Goal: Contribute content: Add original content to the website for others to see

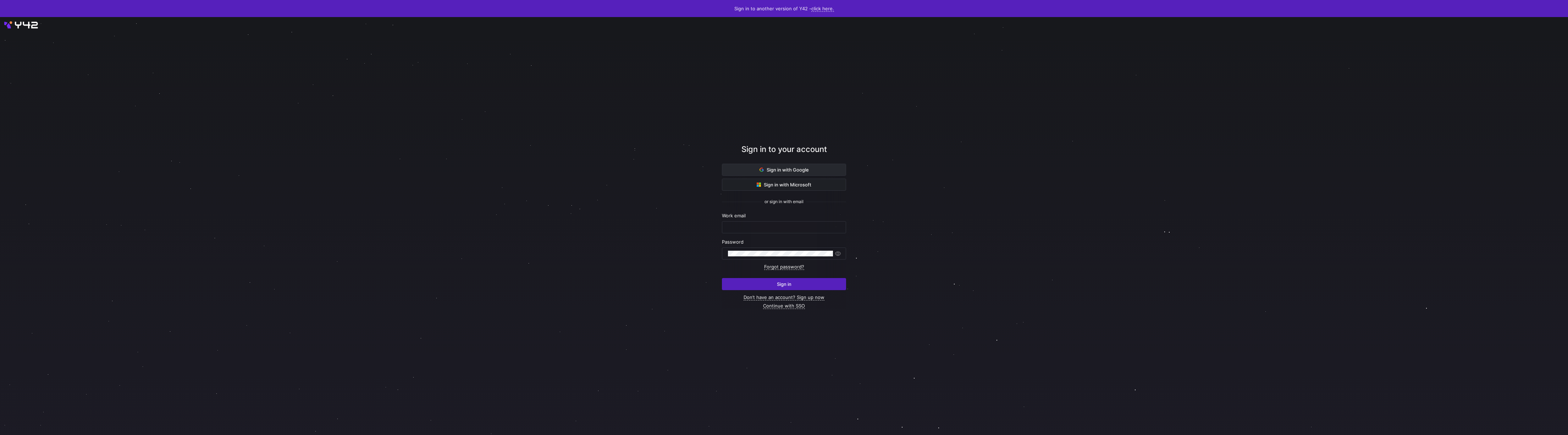
click at [788, 171] on span "Sign in with Google" at bounding box center [784, 169] width 49 height 5
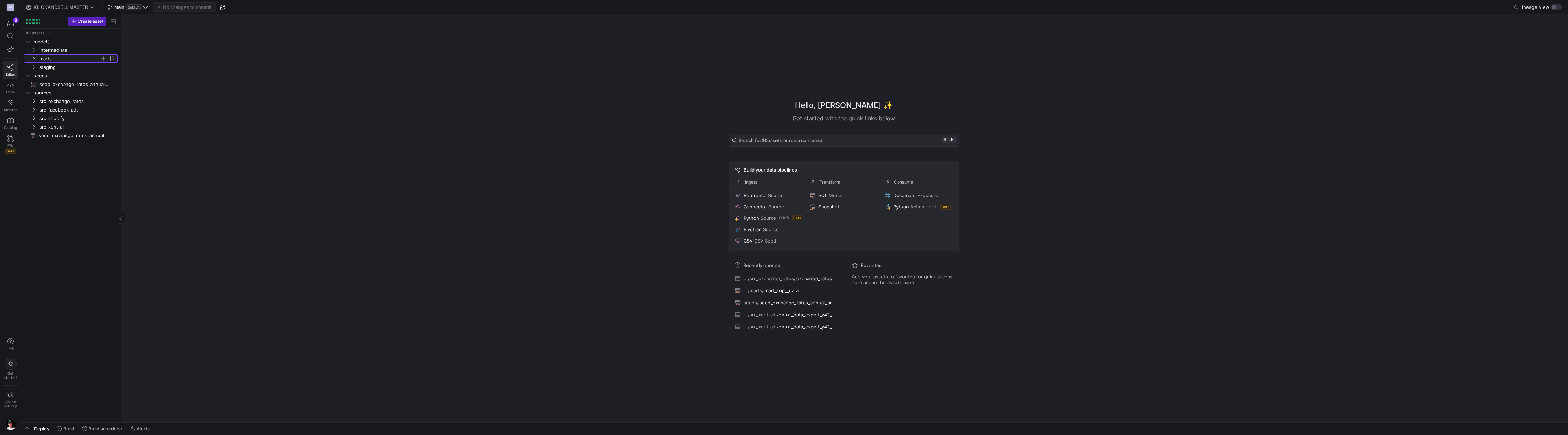
click at [33, 58] on icon "Press SPACE to select this row." at bounding box center [33, 58] width 5 height 4
click at [59, 136] on span "mart_topusa__data​​​​​​​​​​" at bounding box center [77, 135] width 65 height 8
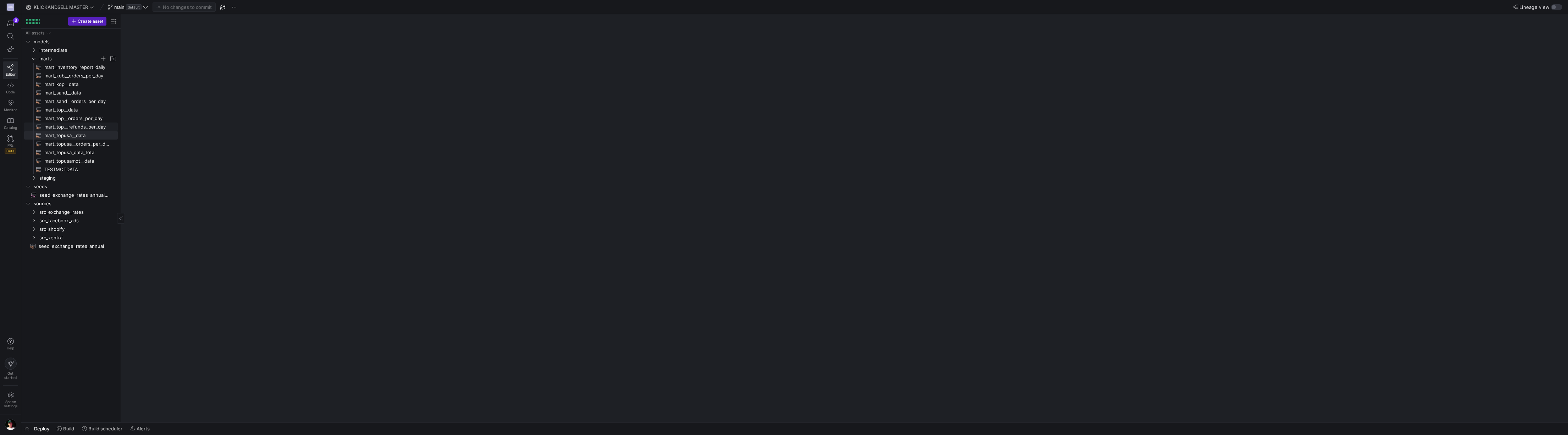
click at [66, 127] on span "mart_top__refunds_per_day​​​​​​​​​​" at bounding box center [77, 127] width 65 height 8
click at [70, 105] on link "mart_top__data​​​​​​​​​​" at bounding box center [71, 110] width 94 height 9
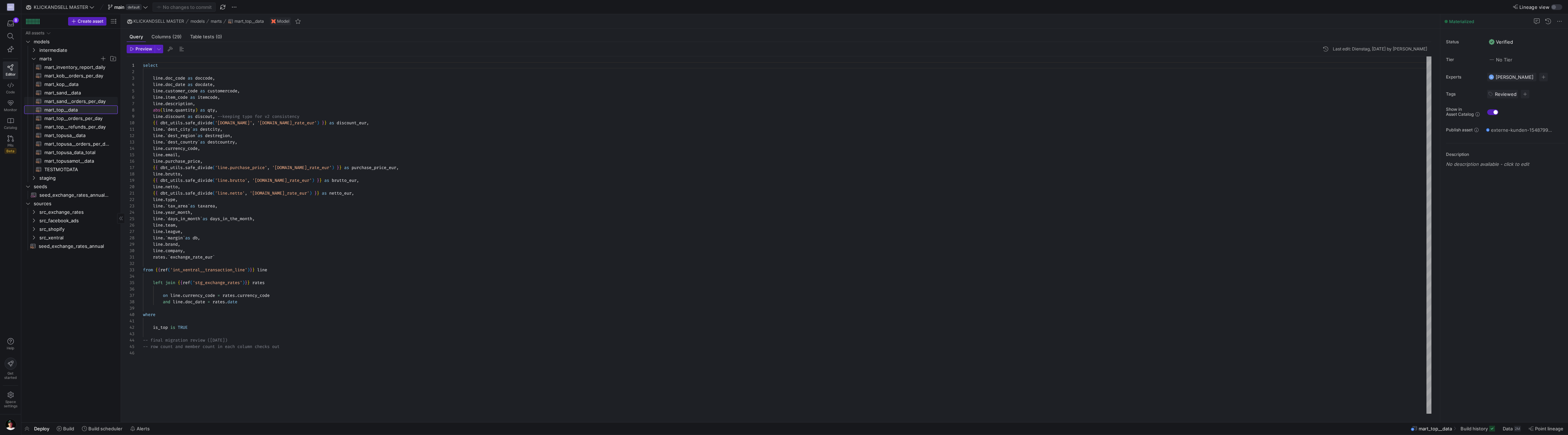
scroll to position [64, 0]
click at [10, 89] on link "Code" at bounding box center [10, 88] width 15 height 18
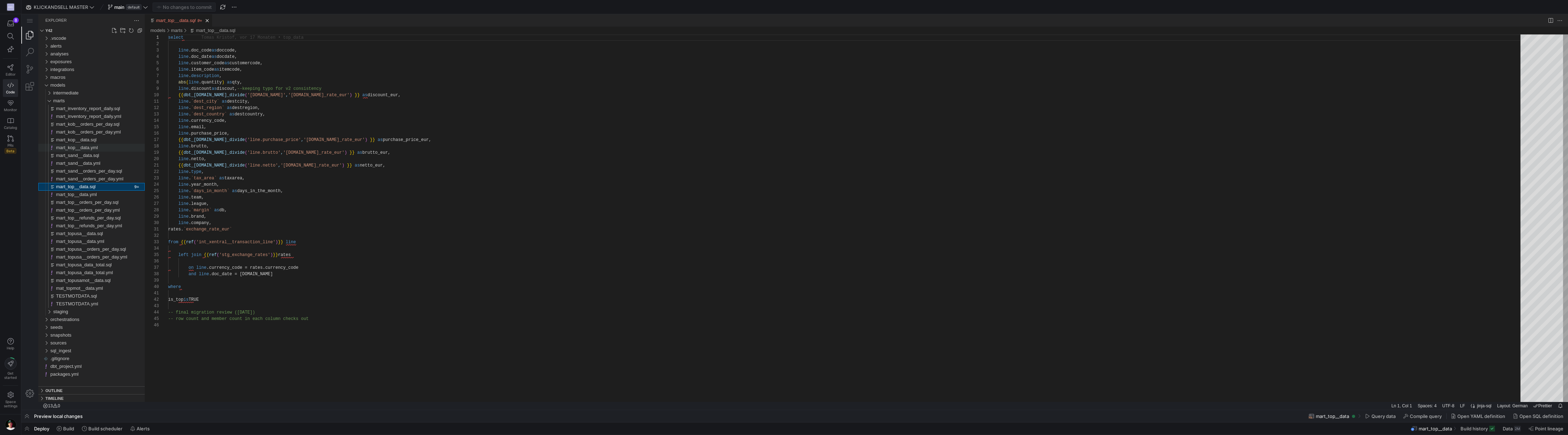
click at [88, 145] on span "mart_kop__data.yml" at bounding box center [77, 147] width 42 height 5
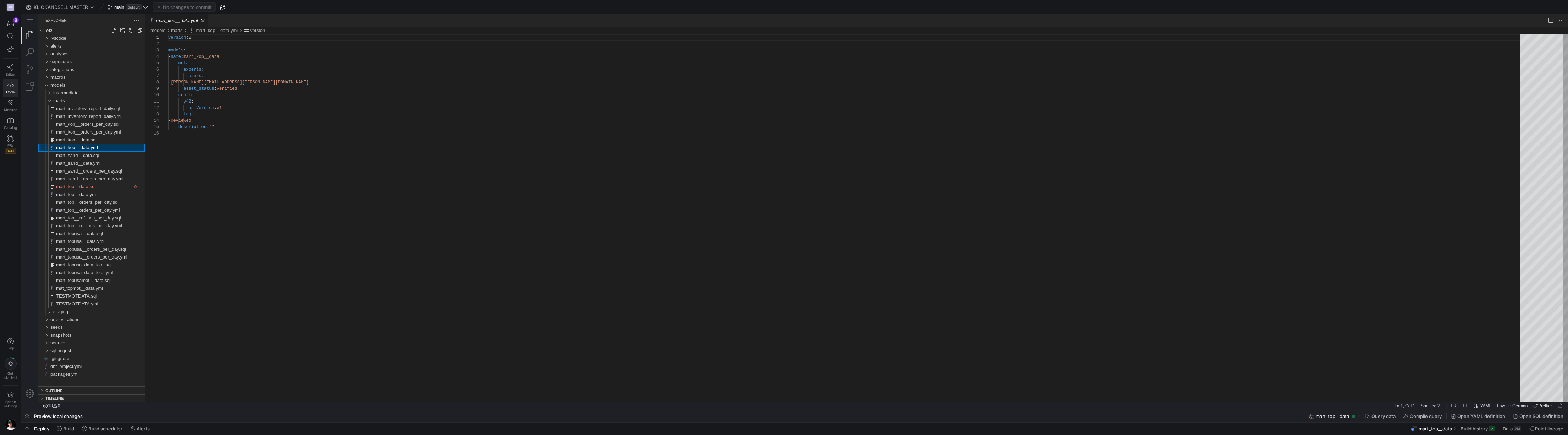
scroll to position [64, 0]
click at [89, 166] on span "mart_sand__data.yml" at bounding box center [78, 163] width 44 height 5
click at [47, 101] on div "marts" at bounding box center [47, 101] width 13 height 8
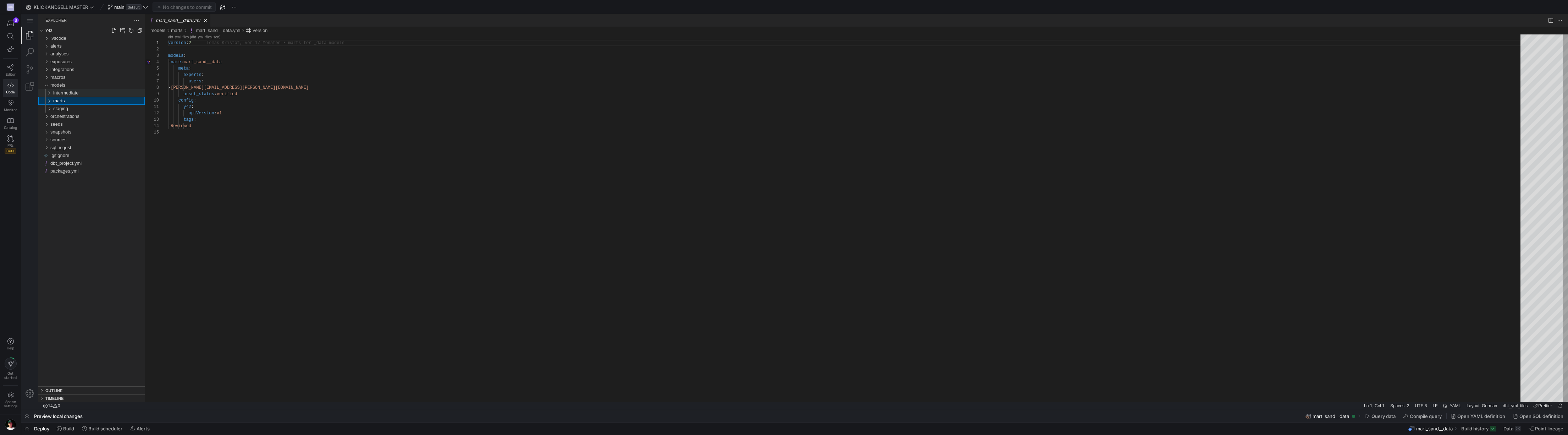
click at [48, 93] on div "intermediate" at bounding box center [47, 93] width 13 height 8
click at [48, 93] on div "int_xentral" at bounding box center [47, 93] width 13 height 8
click at [49, 107] on div "staging" at bounding box center [47, 108] width 13 height 8
click at [44, 53] on div "analyses" at bounding box center [46, 54] width 10 height 8
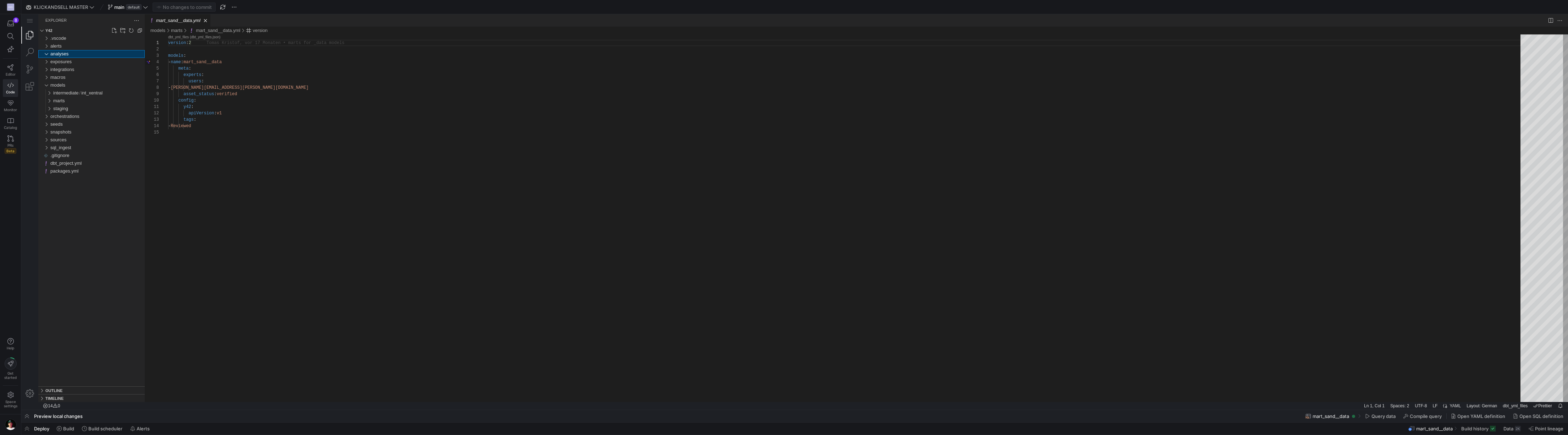
click at [46, 54] on div "analyses" at bounding box center [46, 54] width 10 height 8
click at [46, 62] on div "exposures" at bounding box center [46, 62] width 10 height 8
click at [46, 63] on div "exposures" at bounding box center [46, 62] width 10 height 8
click at [47, 70] on div "integrations" at bounding box center [46, 69] width 10 height 8
click at [46, 77] on div "macros" at bounding box center [46, 77] width 10 height 8
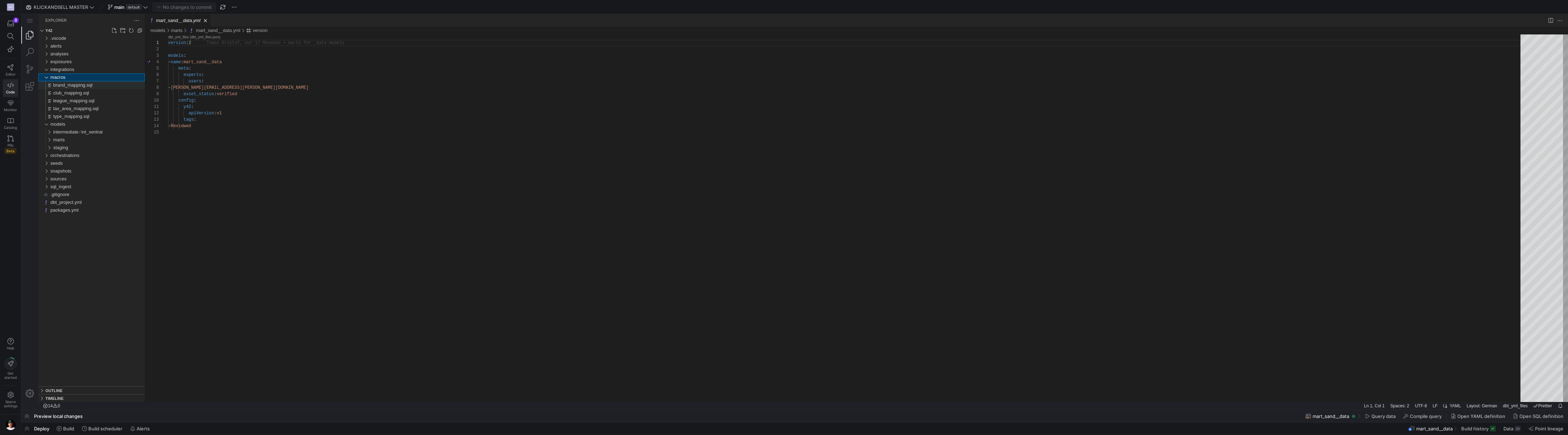
click at [68, 85] on span "brand_mapping.sql" at bounding box center [72, 85] width 40 height 5
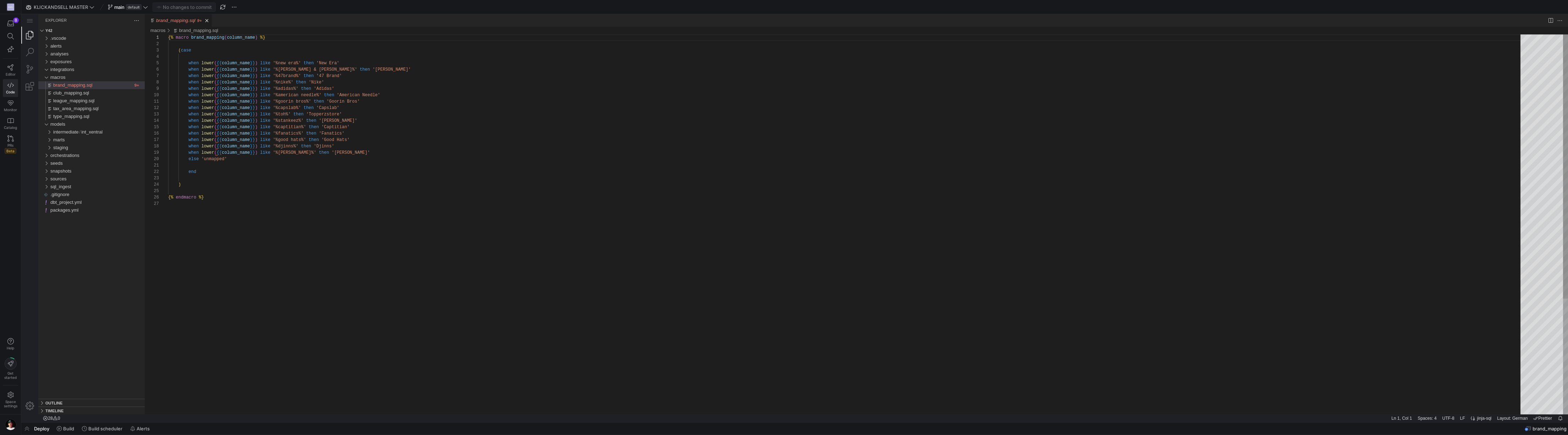
scroll to position [44, 80]
click at [258, 160] on div "{% macro brand_mapping ( column_name ) %} ( case when lower ( {{ column_name }}…" at bounding box center [847, 308] width 1357 height 546
drag, startPoint x: 365, startPoint y: 154, endPoint x: 183, endPoint y: 153, distance: 182.0
click at [357, 150] on div "{% macro brand_mapping ( column_name ) %} ( case when lower ( {{ column_name }}…" at bounding box center [847, 308] width 1357 height 546
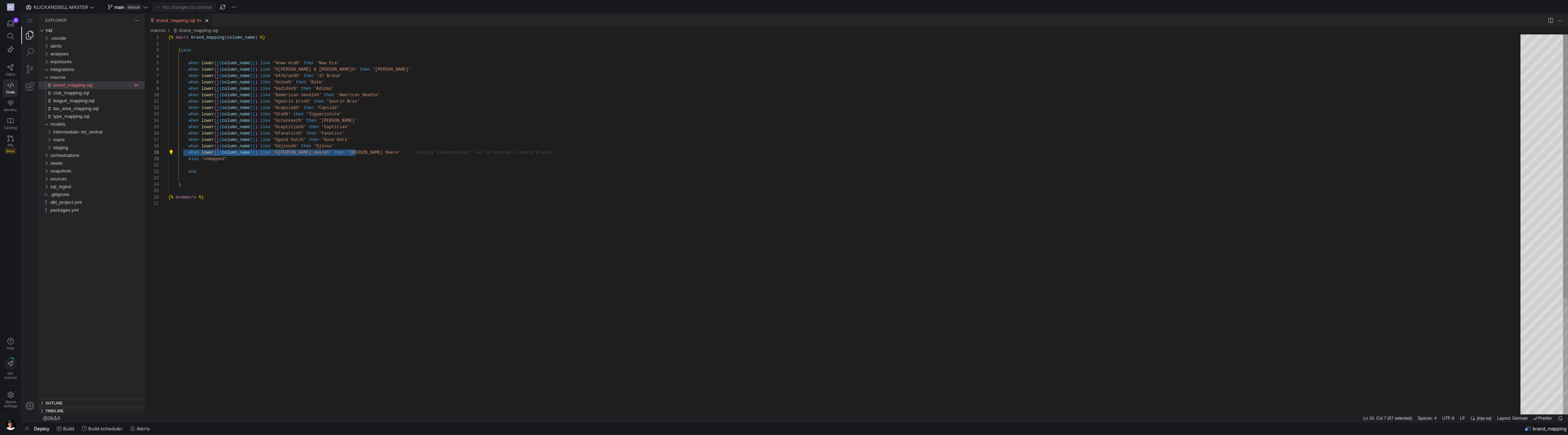
scroll to position [44, 187]
paste textarea "when lower({{column_name}}) like '%stankeez%' then 'Stankeez' when lower({{colu…"
click at [193, 158] on div "{% macro brand_mapping ( column_name ) %} ( case when lower ( {{ column_name }}…" at bounding box center [847, 311] width 1357 height 553
click at [284, 161] on div "{% macro brand_mapping ( column_name ) %} ( case when lower ( {{ column_name }}…" at bounding box center [847, 311] width 1357 height 553
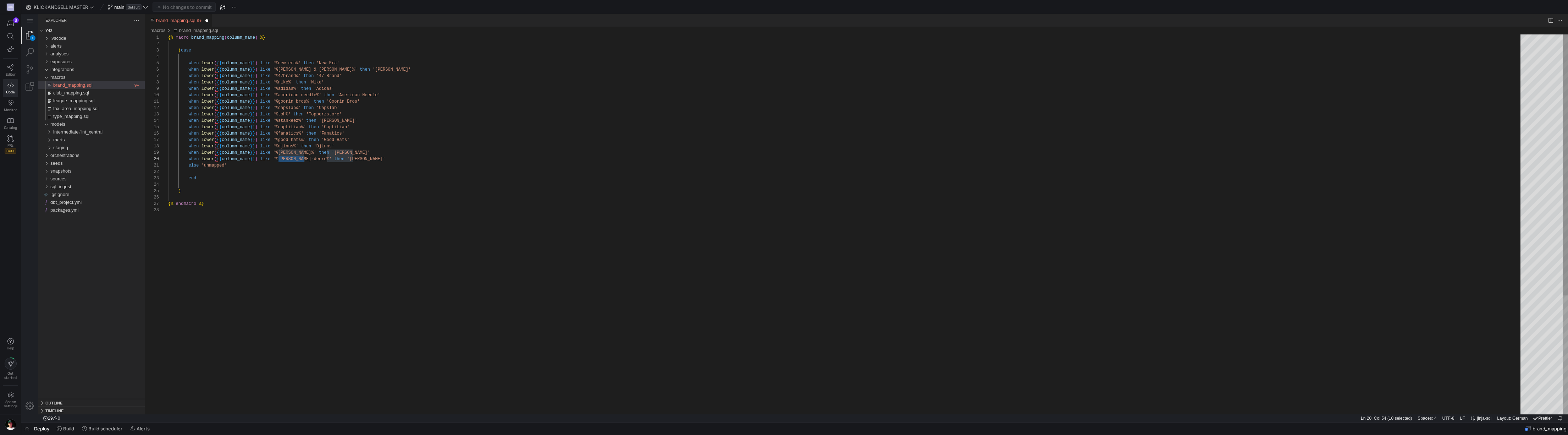
scroll to position [44, 136]
drag, startPoint x: 279, startPoint y: 160, endPoint x: 304, endPoint y: 158, distance: 25.1
drag, startPoint x: 338, startPoint y: 159, endPoint x: 363, endPoint y: 160, distance: 25.0
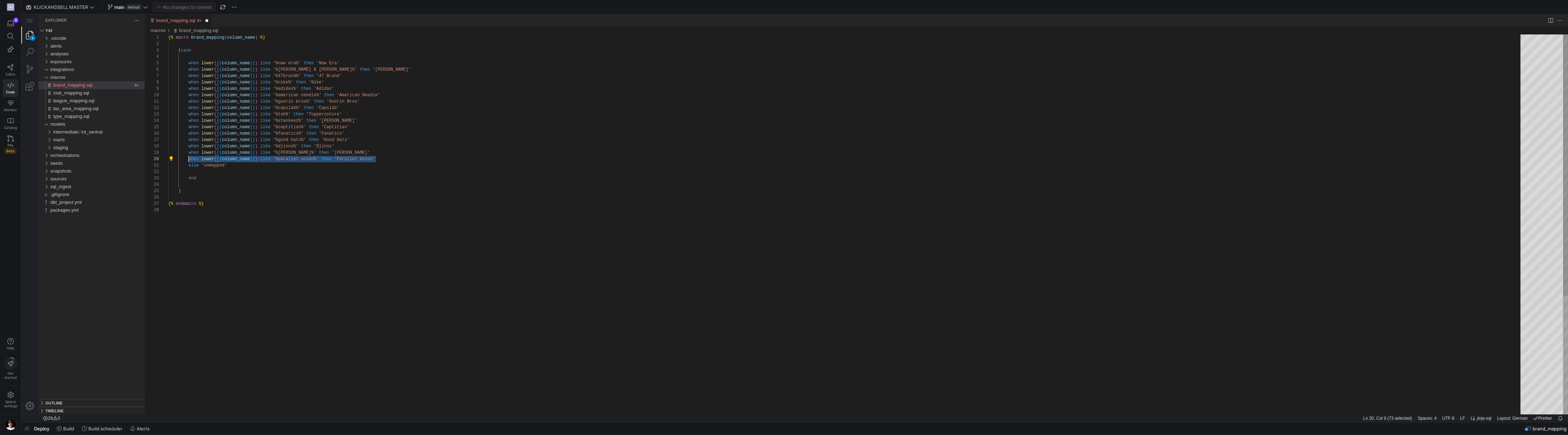
drag, startPoint x: 378, startPoint y: 158, endPoint x: 188, endPoint y: 160, distance: 190.0
click at [385, 161] on div "{% macro brand_mapping ( column_name ) %} ( case when lower ( {{ column_name }}…" at bounding box center [847, 311] width 1357 height 553
paste textarea "when lower({{column_name}}) like '%parallel union%' then 'Parallel Union'"
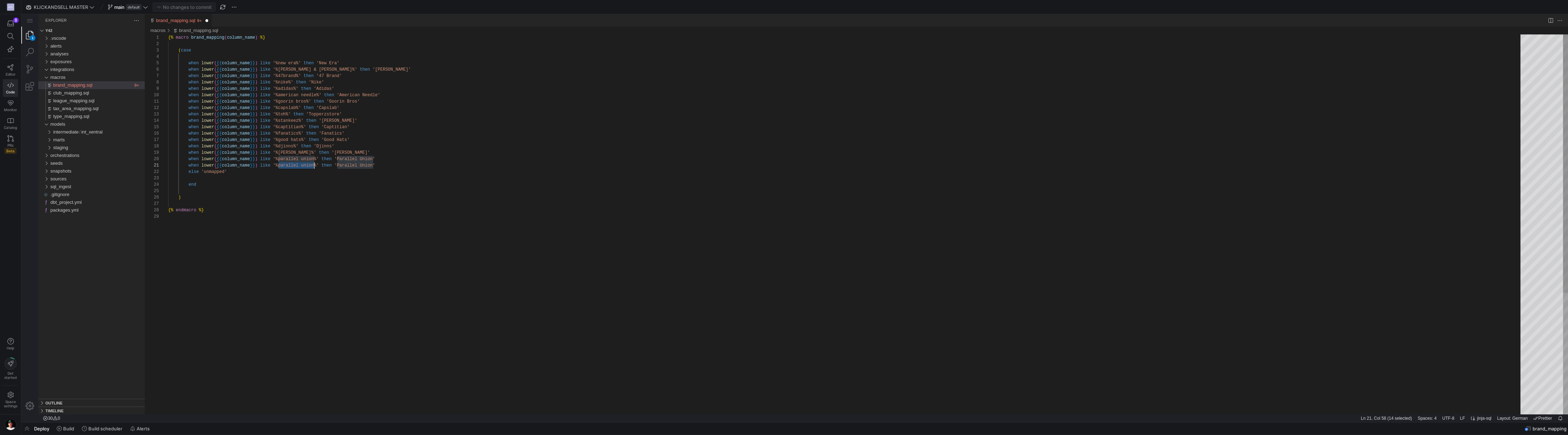
drag, startPoint x: 278, startPoint y: 164, endPoint x: 313, endPoint y: 166, distance: 35.1
click at [362, 164] on div "{% macro brand_mapping ( column_name ) %} ( case when lower ( {{ column_name }}…" at bounding box center [847, 314] width 1357 height 559
drag, startPoint x: 355, startPoint y: 168, endPoint x: 152, endPoint y: 164, distance: 203.0
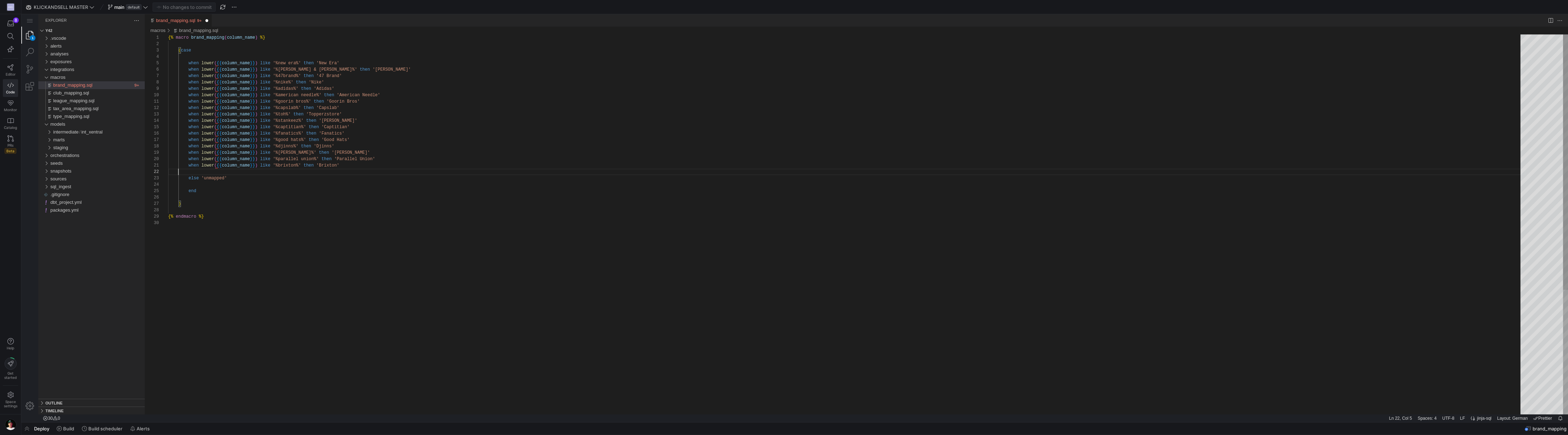
scroll to position [6, 0]
paste textarea "when lower({{column_name}}) like '%brixton%' then '[GEOGRAPHIC_DATA]'"
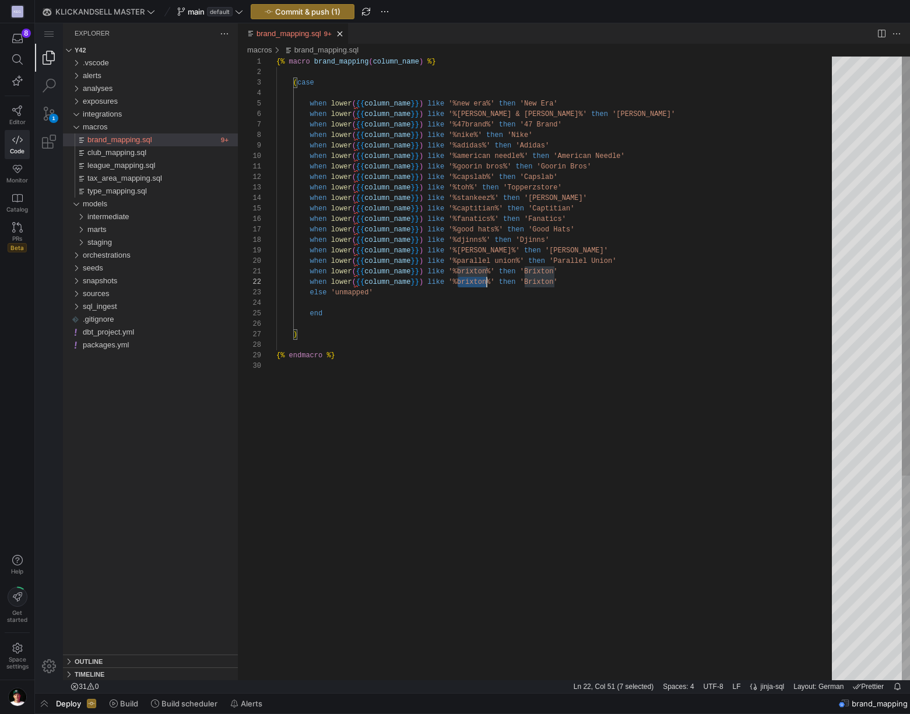
scroll to position [10, 210]
drag, startPoint x: 458, startPoint y: 283, endPoint x: 487, endPoint y: 283, distance: 29.7
click at [530, 264] on div "{% macro brand_mapping ( column_name ) %} ( case when lower ( {{ column_name }}…" at bounding box center [558, 521] width 564 height 928
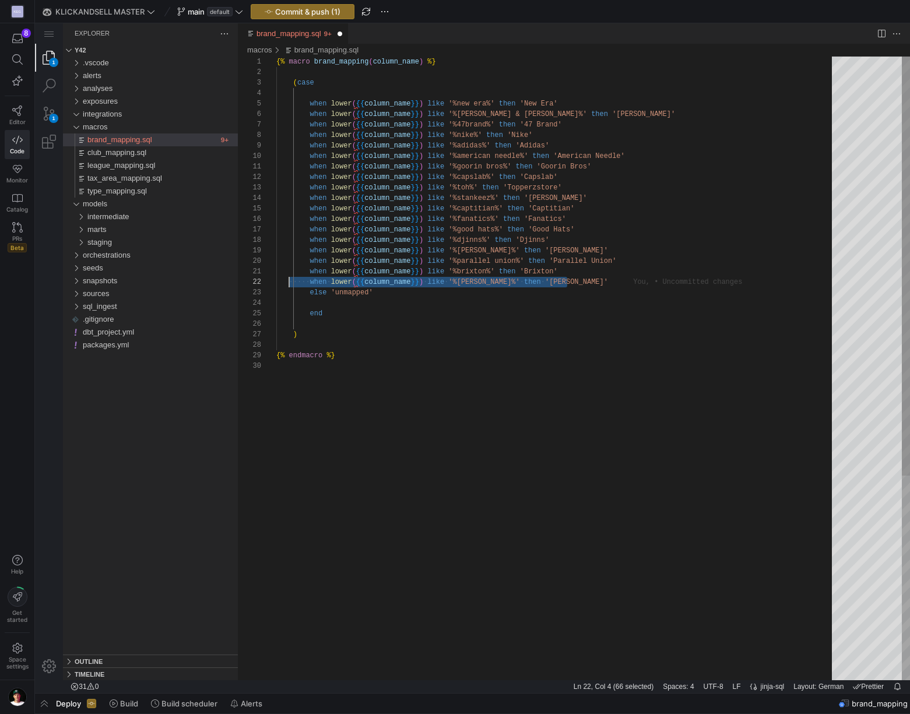
drag, startPoint x: 525, startPoint y: 281, endPoint x: 274, endPoint y: 280, distance: 250.6
click at [529, 273] on div "{% macro brand_mapping ( column_name ) %} ( case when lower ( {{ column_name }}…" at bounding box center [558, 521] width 564 height 928
click at [582, 281] on div "{% macro brand_mapping ( column_name ) %} ( case when lower ( {{ column_name }}…" at bounding box center [558, 521] width 564 height 928
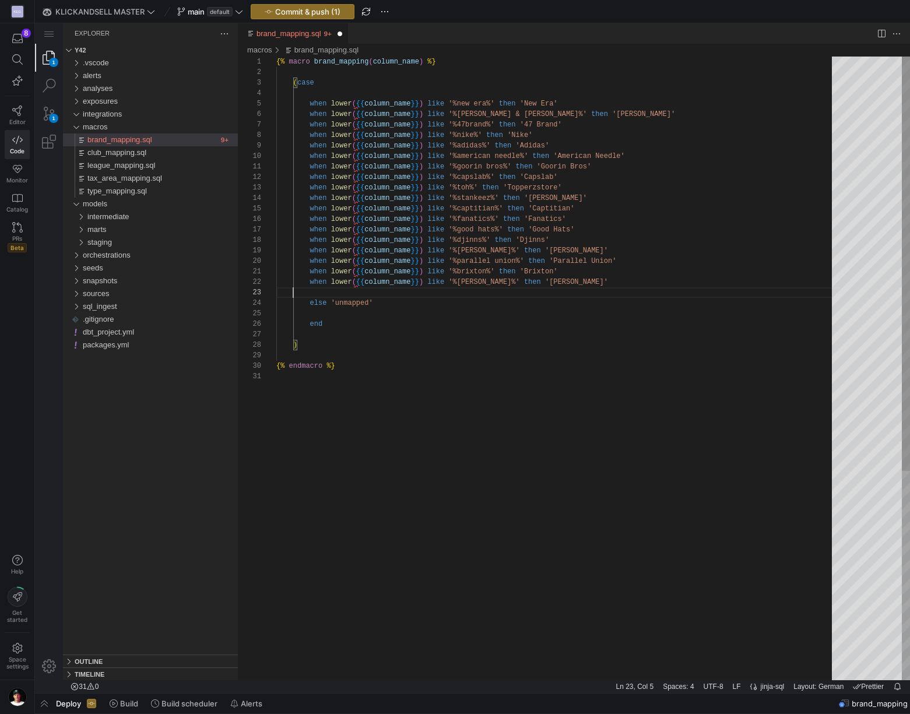
scroll to position [21, 0]
paste textarea "when lower({{column_name}}) like '%[PERSON_NAME]%' then '[PERSON_NAME]'"
drag, startPoint x: 467, startPoint y: 293, endPoint x: 490, endPoint y: 294, distance: 23.3
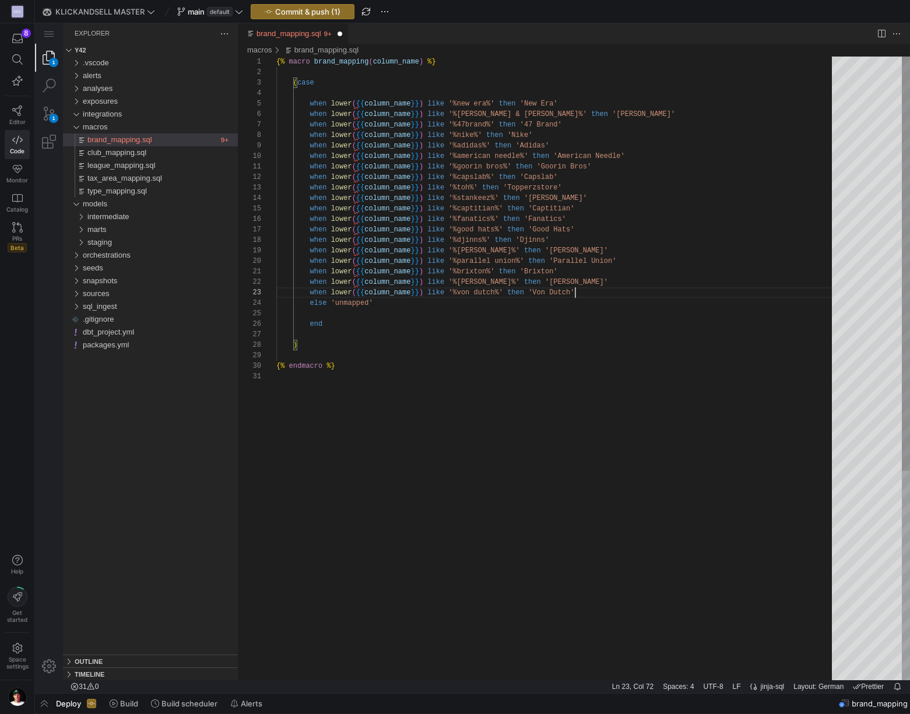
click at [582, 290] on div "{% macro brand_mapping ( column_name ) %} ( case when lower ( {{ column_name }}…" at bounding box center [558, 526] width 564 height 938
drag, startPoint x: 583, startPoint y: 291, endPoint x: 233, endPoint y: 290, distance: 350.3
paste textarea "when lower({{column_name}}) like '%von dutch%' then 'Von Dutch'"
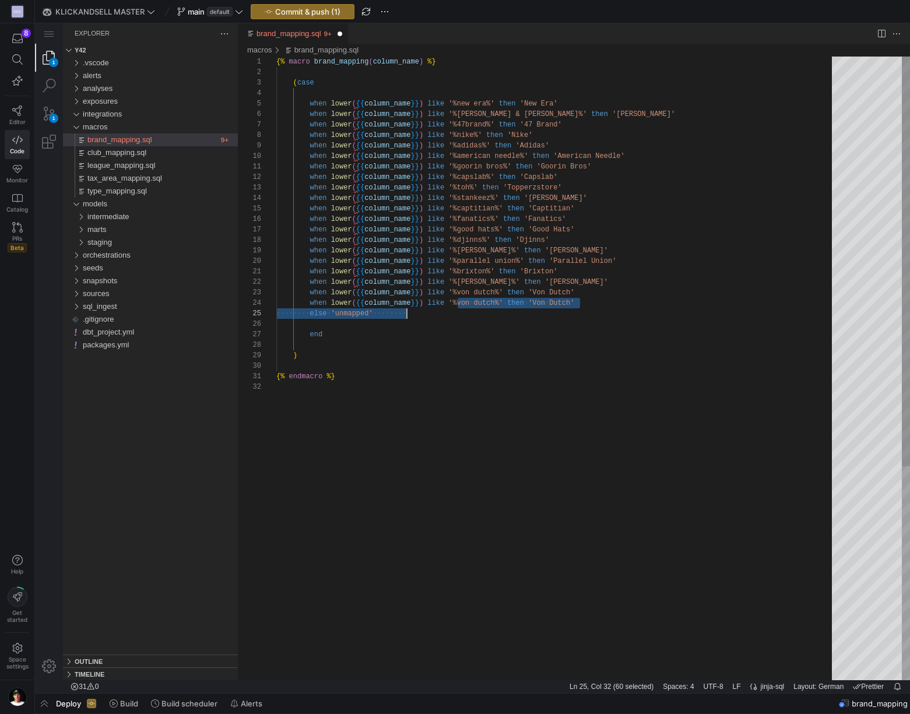
scroll to position [31, 215]
drag, startPoint x: 459, startPoint y: 304, endPoint x: 492, endPoint y: 307, distance: 33.9
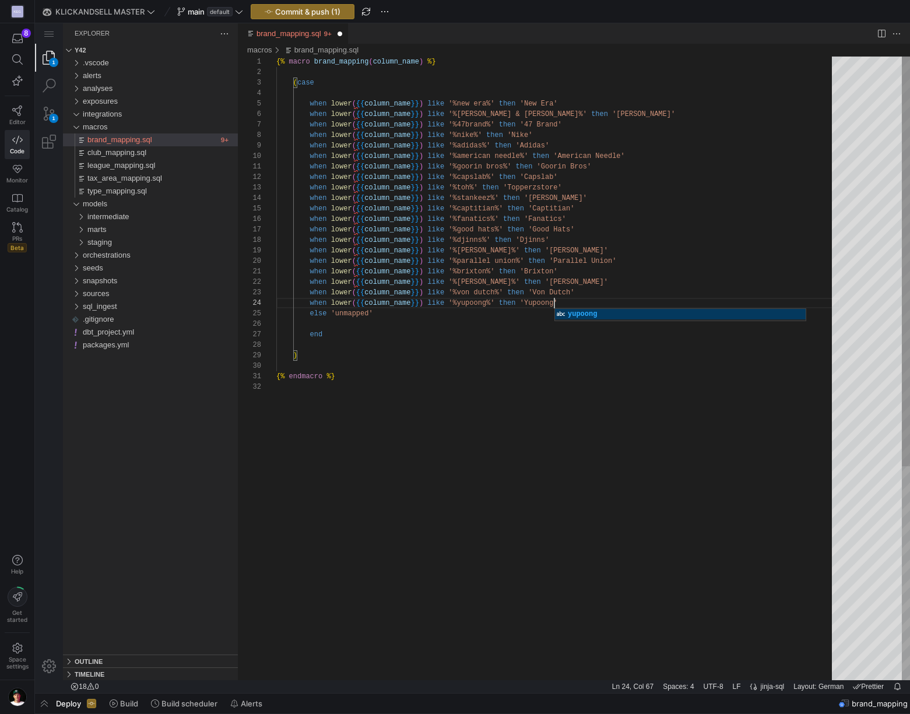
scroll to position [10, 0]
click at [594, 395] on div "{% macro brand_mapping ( column_name ) %} ( case when lower ( {{ column_name }}…" at bounding box center [558, 531] width 564 height 949
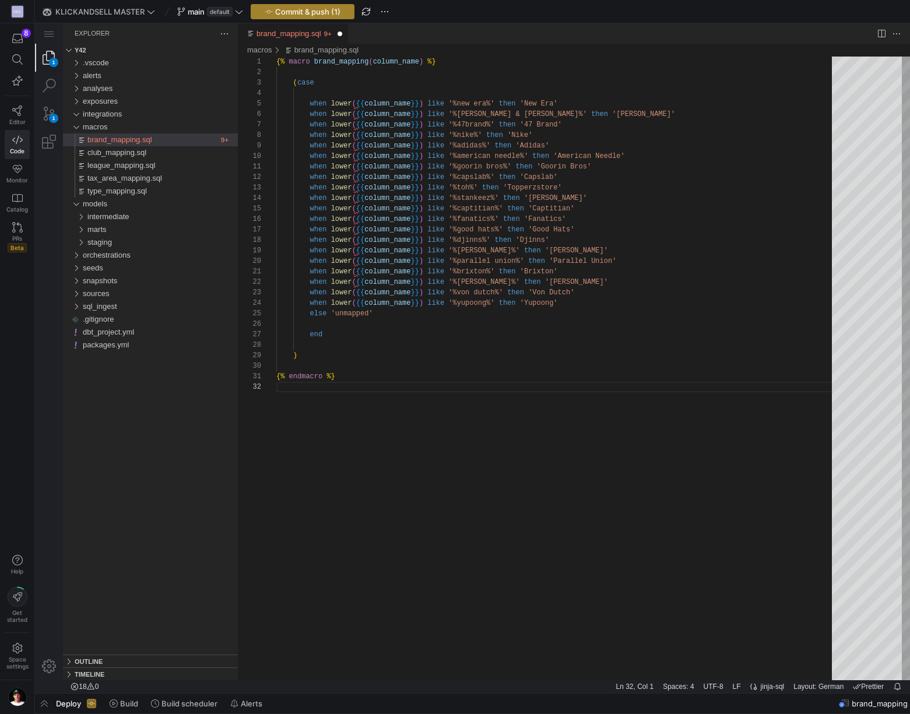
type textarea "{% endmacro %}"
click at [317, 14] on span "Commit & push (1)" at bounding box center [307, 11] width 65 height 9
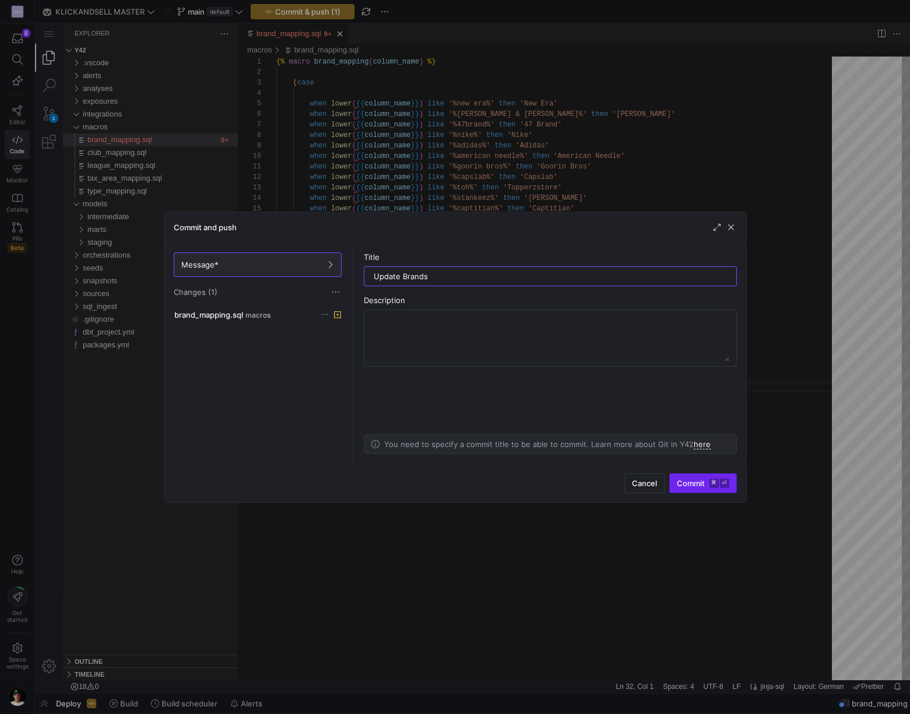
type input "Update Brands"
click at [684, 487] on span "Commit ⌘ ⏎" at bounding box center [703, 482] width 52 height 9
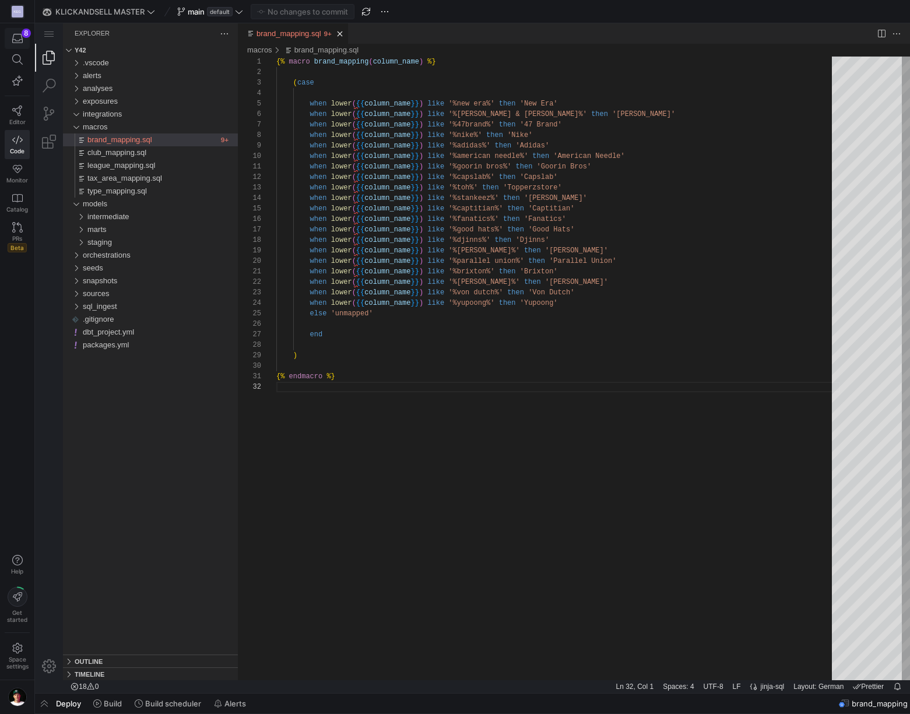
click at [20, 42] on icon "button" at bounding box center [17, 38] width 10 height 10
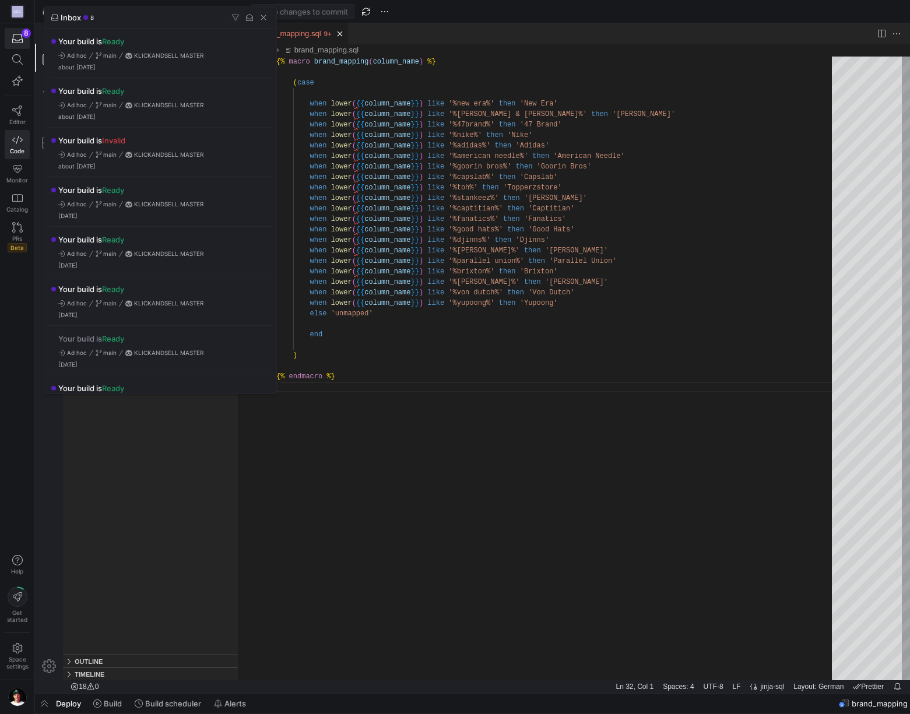
click at [119, 699] on div at bounding box center [455, 357] width 910 height 714
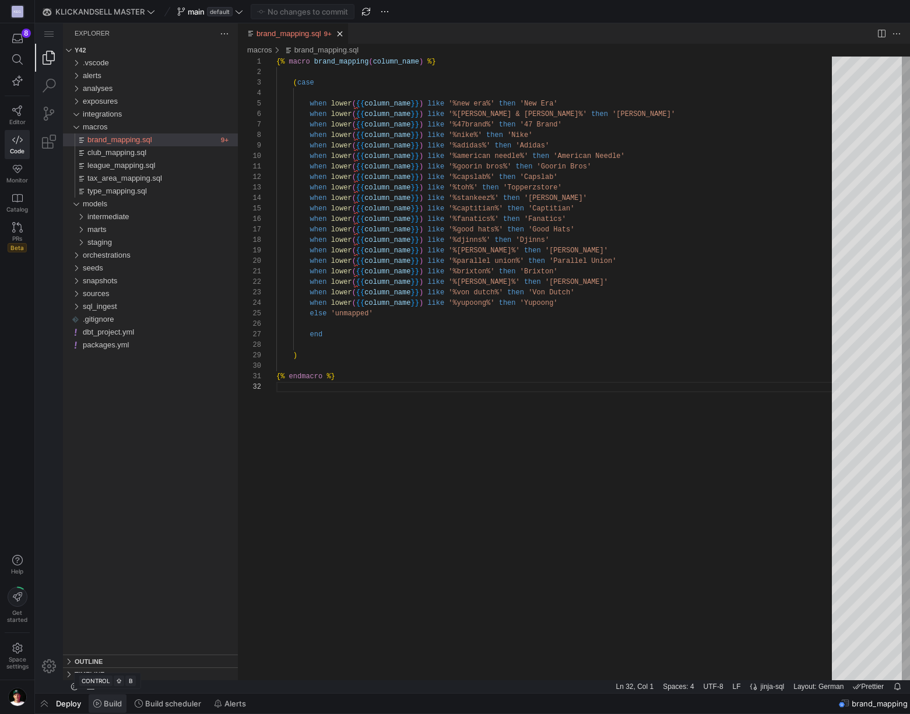
click at [108, 703] on span "Build" at bounding box center [113, 703] width 18 height 9
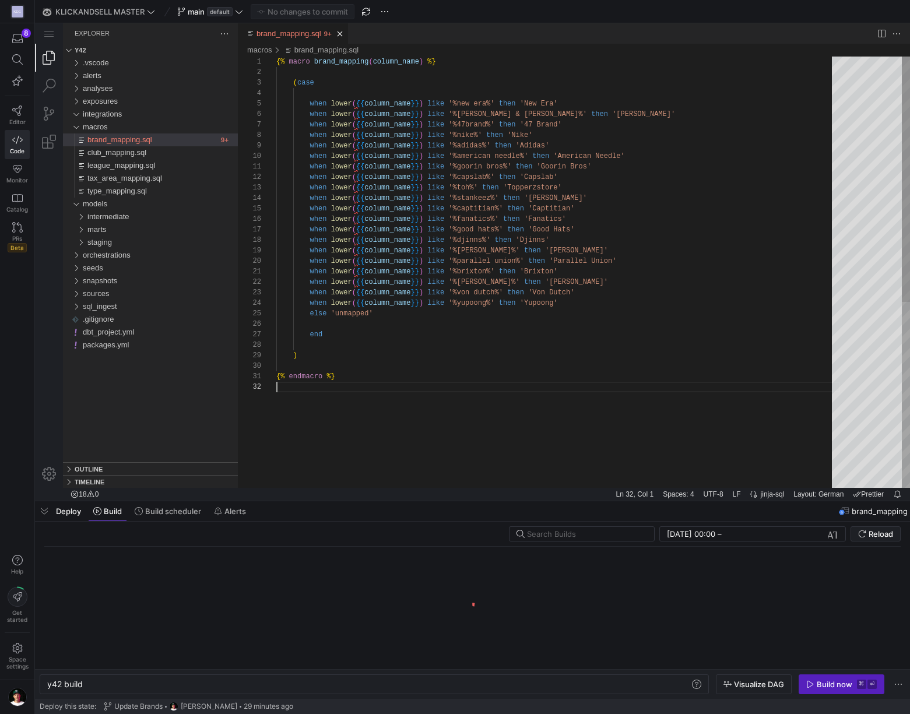
scroll to position [0, 35]
